Goal: Use online tool/utility: Utilize a website feature to perform a specific function

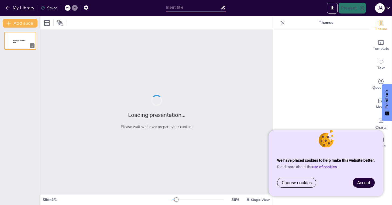
type input "Imported Prezentacja_Job_factory_oferta_v1_2025-2.pptx"
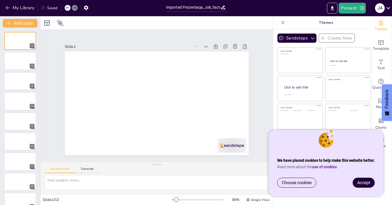
click at [369, 184] on span "Accept" at bounding box center [364, 182] width 13 height 5
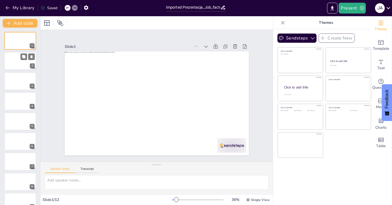
click at [18, 61] on div at bounding box center [20, 61] width 32 height 18
click at [17, 86] on div at bounding box center [20, 81] width 32 height 18
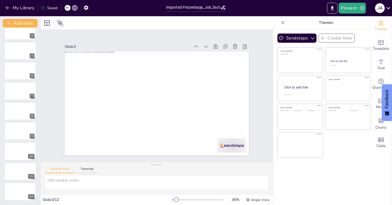
scroll to position [70, 0]
click at [15, 189] on div at bounding box center [20, 191] width 32 height 18
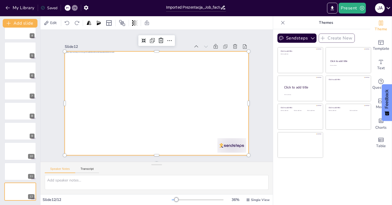
click at [105, 108] on div at bounding box center [156, 103] width 194 height 122
click at [111, 110] on div at bounding box center [156, 103] width 194 height 122
click at [111, 110] on div at bounding box center [157, 103] width 184 height 104
click at [55, 91] on div "Slide 1 Slide 2 Slide 3 Slide 4 Slide 5 Slide 6 Slide 7 Slide 8 Slide 9 Slide 1…" at bounding box center [157, 95] width 215 height 119
click at [20, 190] on div at bounding box center [20, 191] width 32 height 18
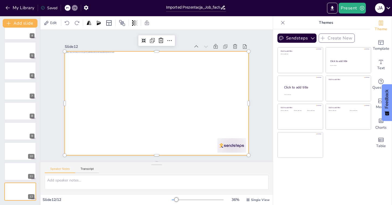
click at [111, 114] on div at bounding box center [152, 102] width 211 height 182
click at [50, 23] on span "Edit" at bounding box center [53, 22] width 9 height 5
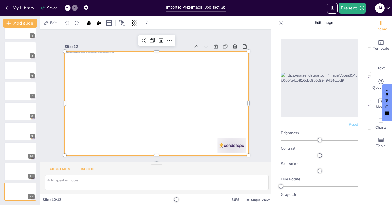
click at [88, 168] on button "Transcript" at bounding box center [87, 170] width 24 height 6
click at [66, 168] on button "Speaker Notes" at bounding box center [60, 170] width 30 height 6
click at [384, 66] on span "Text" at bounding box center [381, 68] width 8 height 6
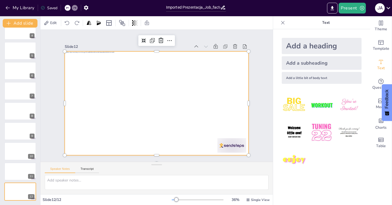
click at [110, 114] on div at bounding box center [157, 103] width 184 height 104
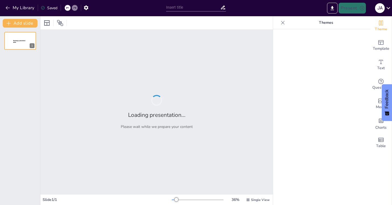
type input "Building Success Through Strategic HR Partnerships: The TeamPRO Approach"
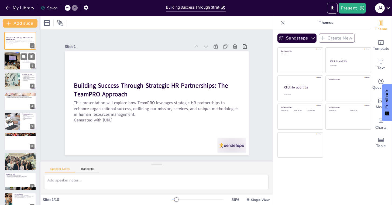
click at [19, 63] on div at bounding box center [12, 61] width 24 height 18
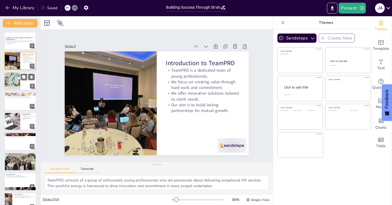
click at [12, 86] on div at bounding box center [12, 81] width 28 height 18
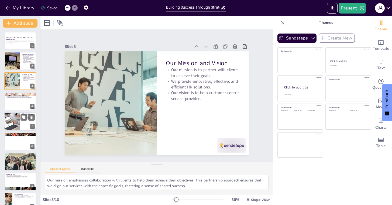
click at [13, 116] on div at bounding box center [12, 121] width 28 height 18
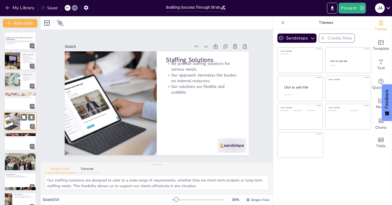
scroll to position [5, 0]
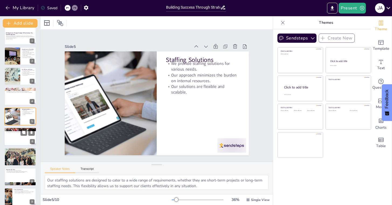
click at [14, 139] on div at bounding box center [20, 136] width 32 height 18
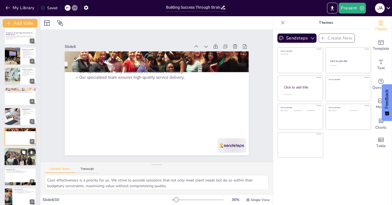
scroll to position [25, 0]
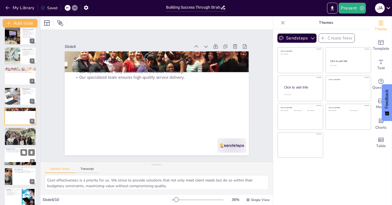
click at [11, 152] on p "Our services are tailored to meet specific industry needs." at bounding box center [20, 151] width 29 height 1
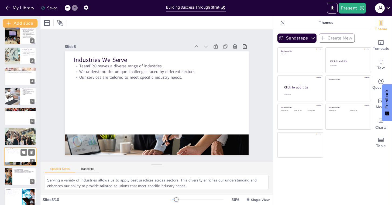
scroll to position [30, 0]
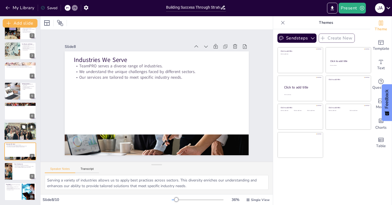
click at [9, 134] on div at bounding box center [20, 131] width 32 height 18
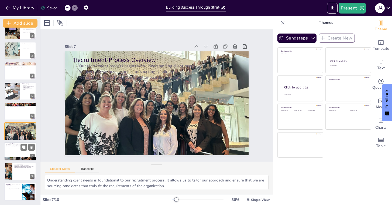
click at [17, 148] on div at bounding box center [20, 151] width 32 height 18
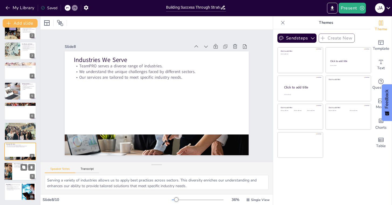
click at [17, 173] on div at bounding box center [20, 171] width 32 height 18
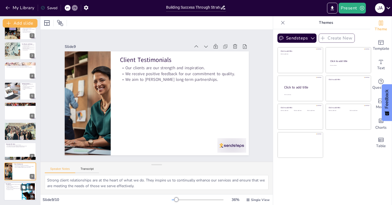
click at [8, 191] on div at bounding box center [20, 191] width 32 height 18
type textarea "Our dedication to forming strategic partnerships is central to our approach. We…"
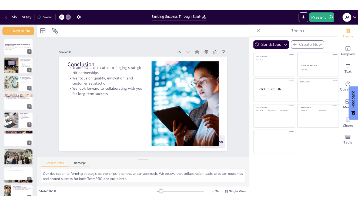
scroll to position [0, 0]
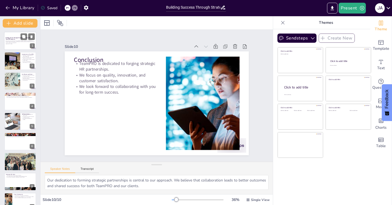
click at [15, 40] on p "This presentation will explore how TeamPRO leverages strategic HR partnerships …" at bounding box center [20, 41] width 29 height 3
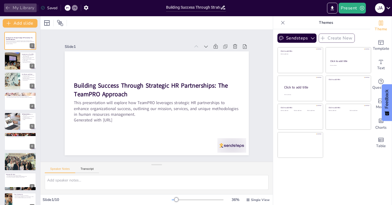
click at [6, 9] on icon "button" at bounding box center [7, 7] width 5 height 5
